Goal: Task Accomplishment & Management: Complete application form

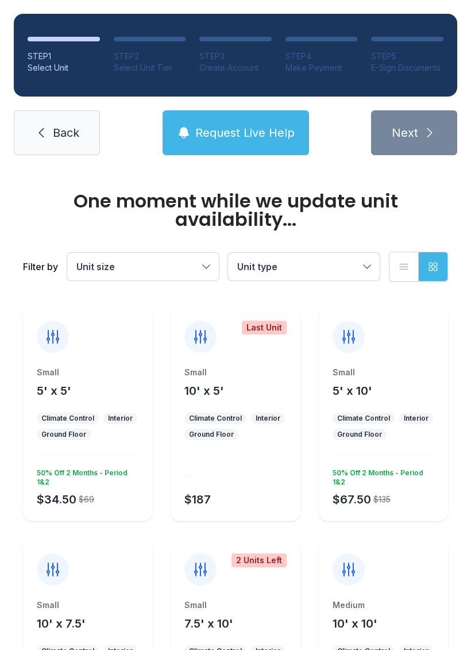
click at [54, 333] on icon at bounding box center [52, 336] width 11 height 13
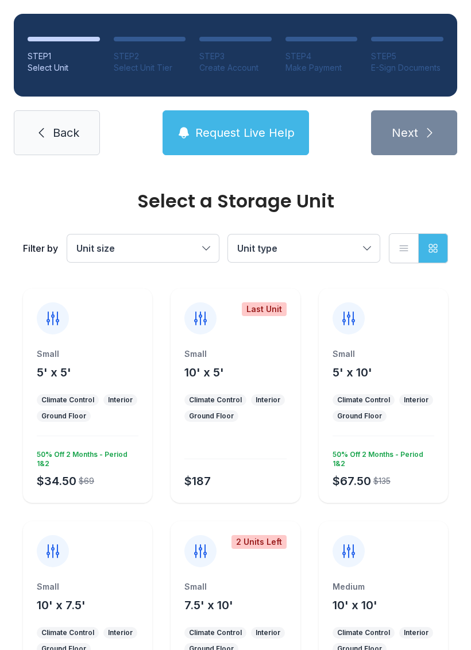
click at [52, 315] on icon at bounding box center [52, 318] width 11 height 13
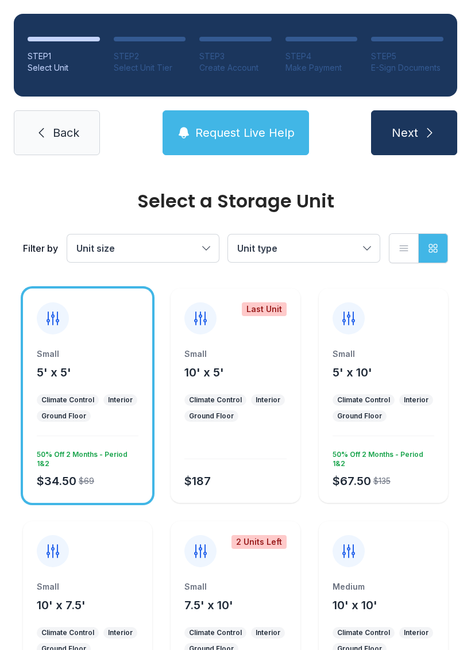
click at [428, 132] on icon "submit" at bounding box center [430, 133] width 14 height 14
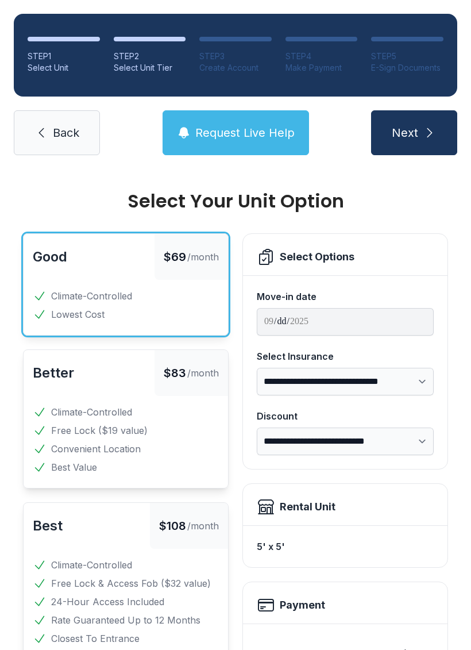
click at [420, 137] on button "Next" at bounding box center [414, 132] width 86 height 45
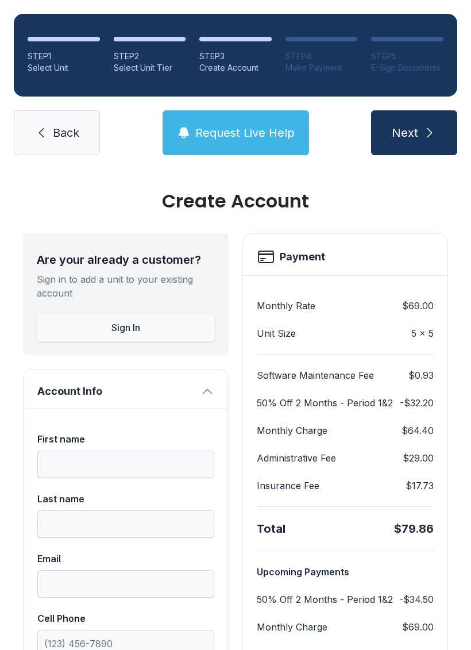
click at [56, 138] on span "Back" at bounding box center [66, 133] width 26 height 16
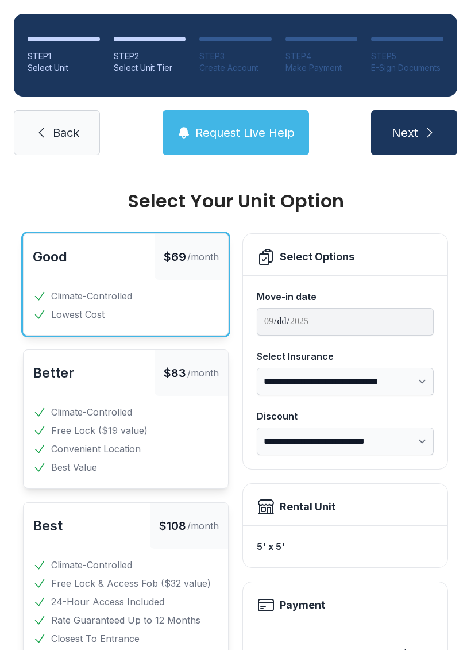
click at [56, 138] on span "Back" at bounding box center [66, 133] width 26 height 16
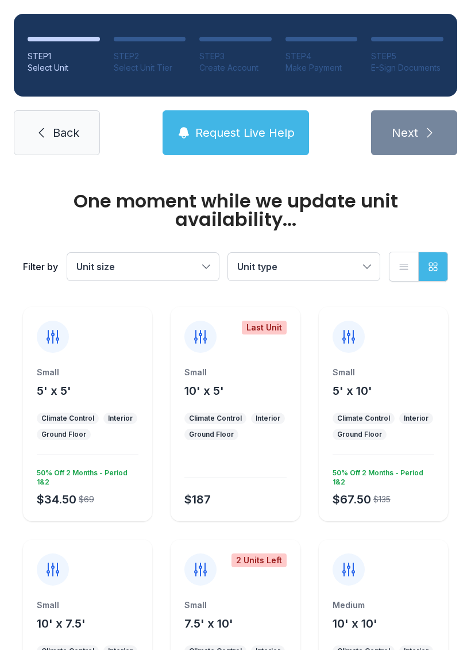
click at [64, 141] on link "Back" at bounding box center [57, 132] width 86 height 45
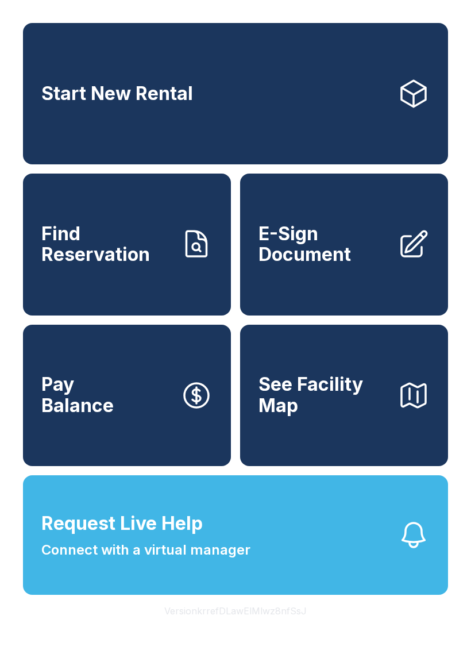
click at [343, 442] on button "See Facility Map" at bounding box center [344, 394] width 208 height 141
